Goal: Find specific page/section: Find specific page/section

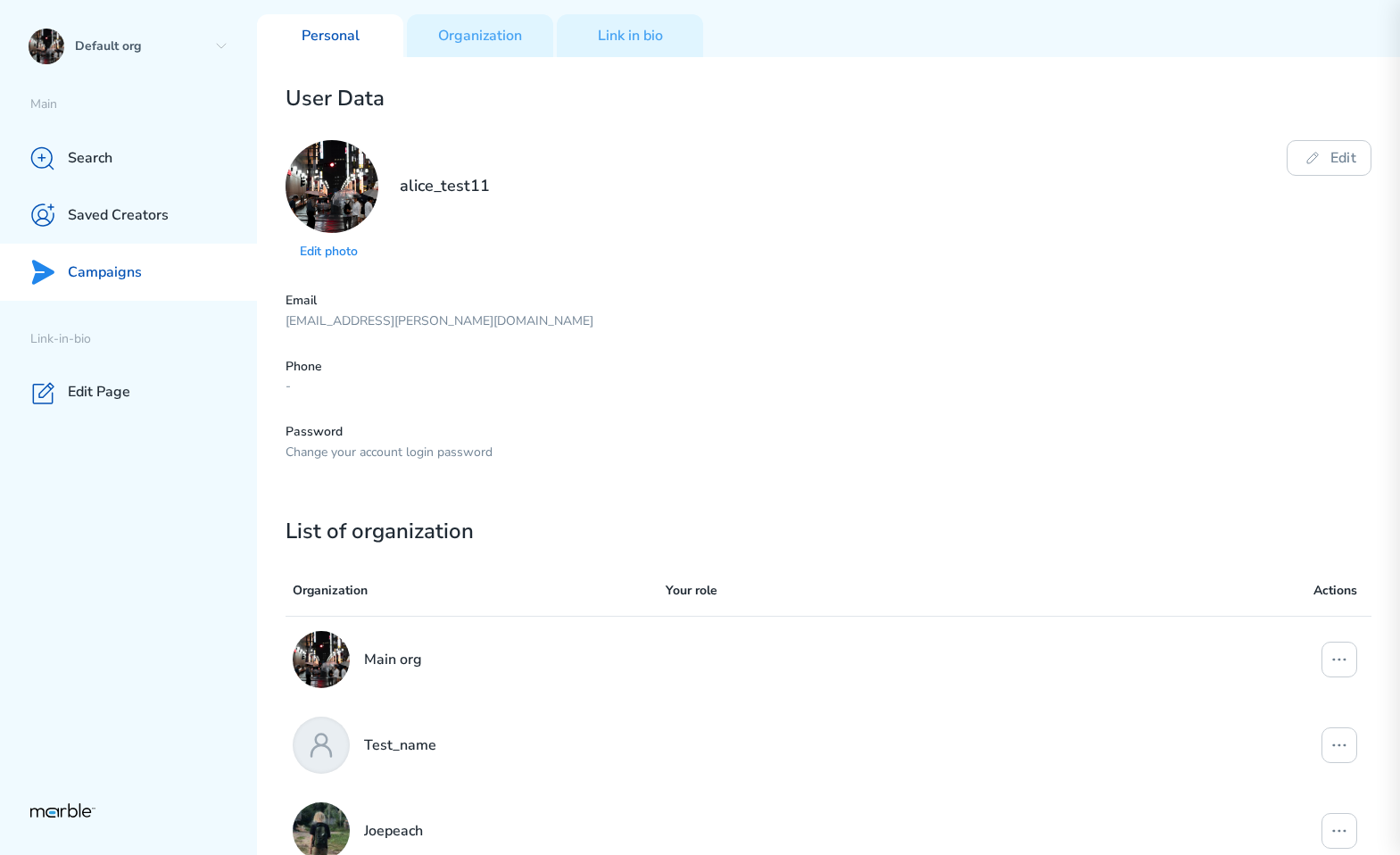
click at [115, 279] on p "Campaigns" at bounding box center [105, 272] width 74 height 19
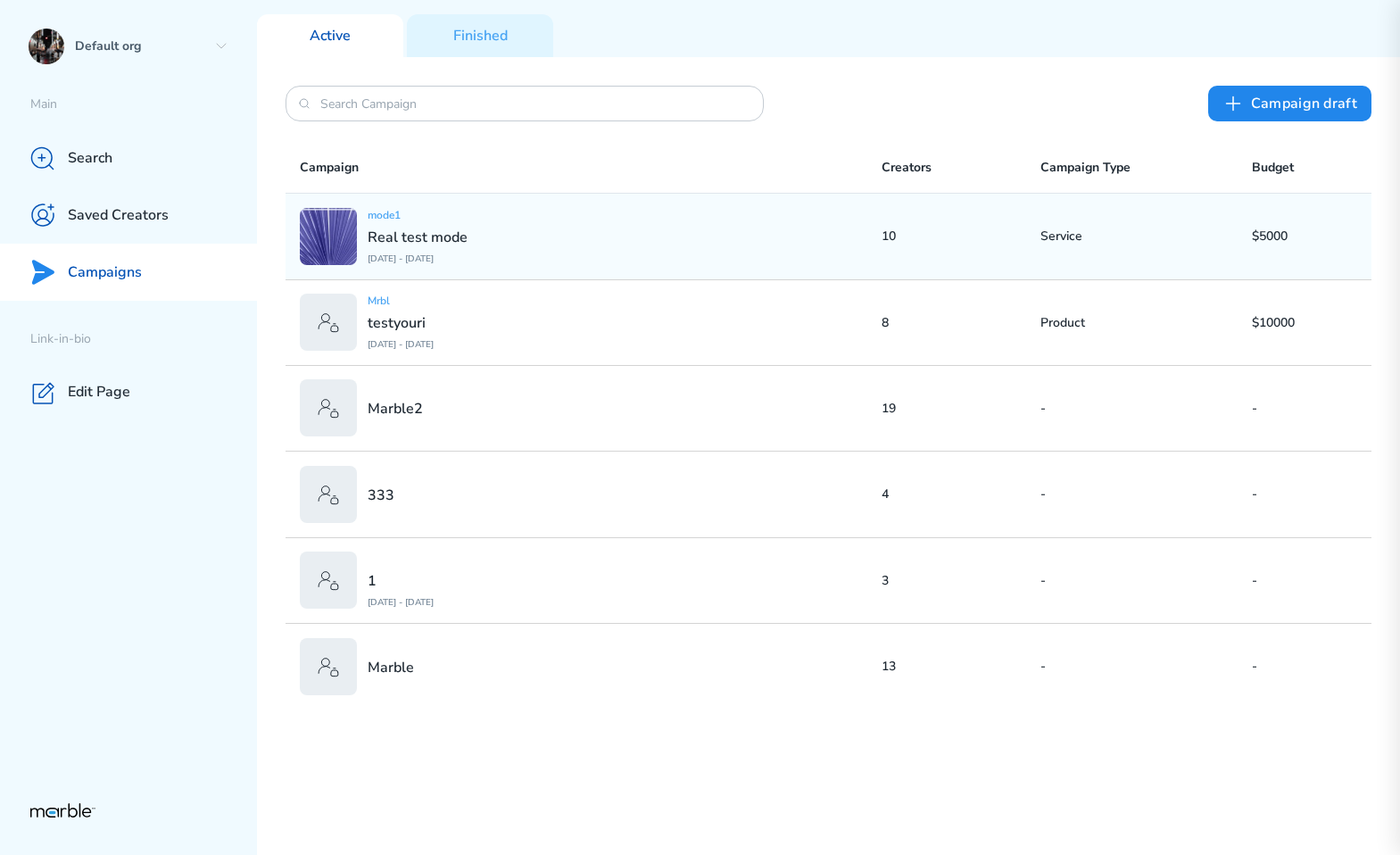
click at [539, 259] on div "mode1 Real test mode [DATE] - [DATE]" at bounding box center [591, 236] width 582 height 58
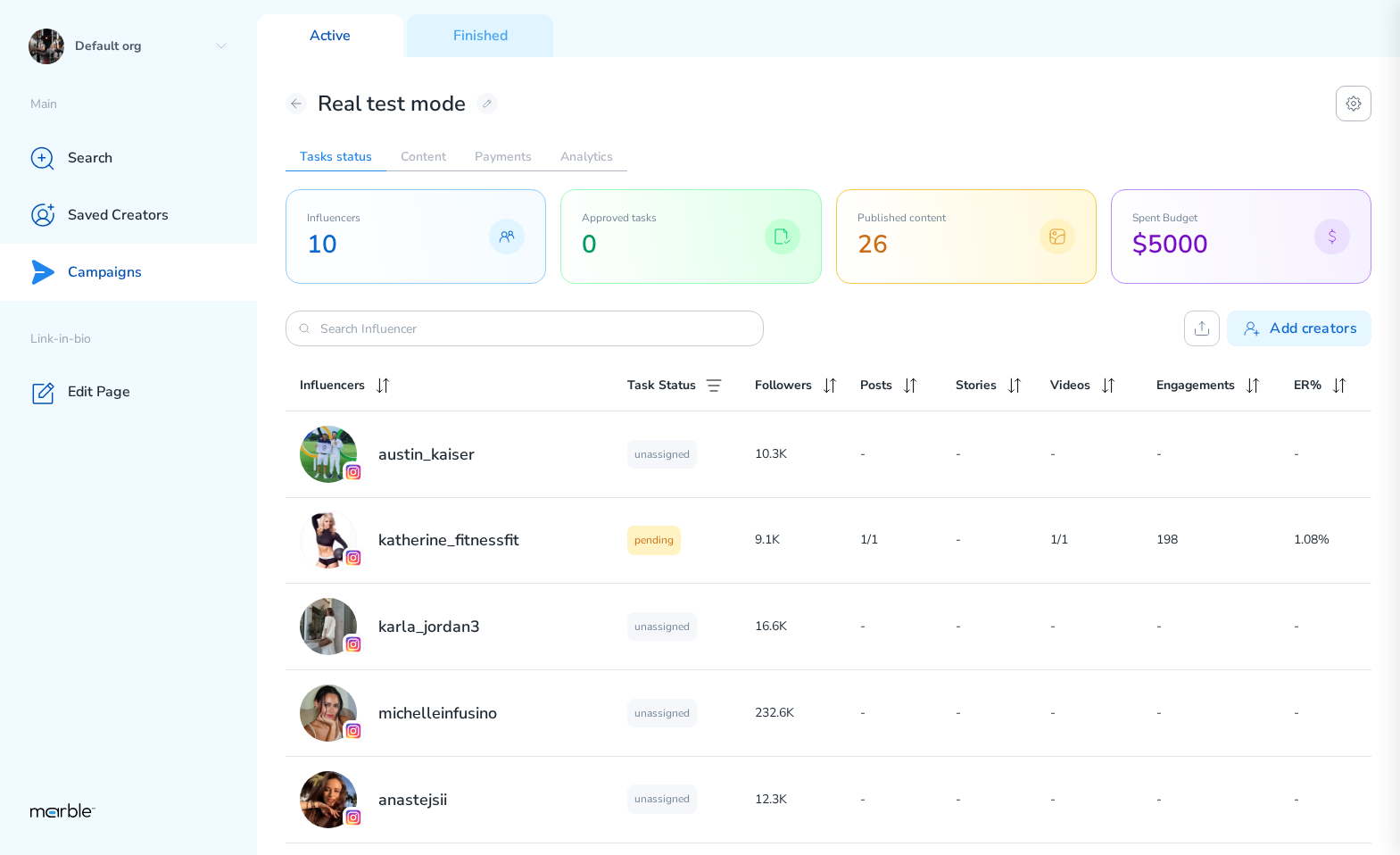
click at [1350, 105] on icon at bounding box center [1353, 103] width 21 height 21
